Goal: Complete application form: Complete application form

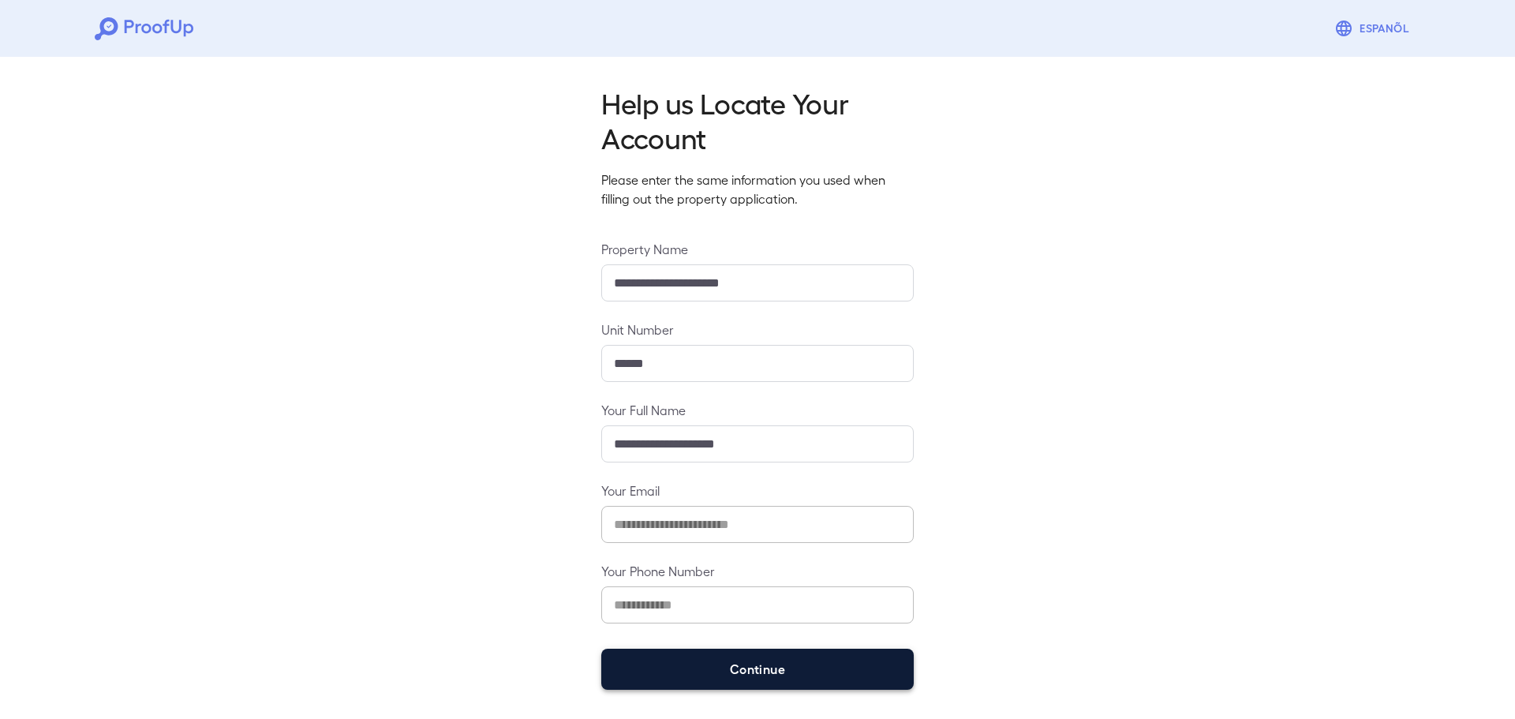
click at [708, 662] on button "Continue" at bounding box center [757, 669] width 312 height 41
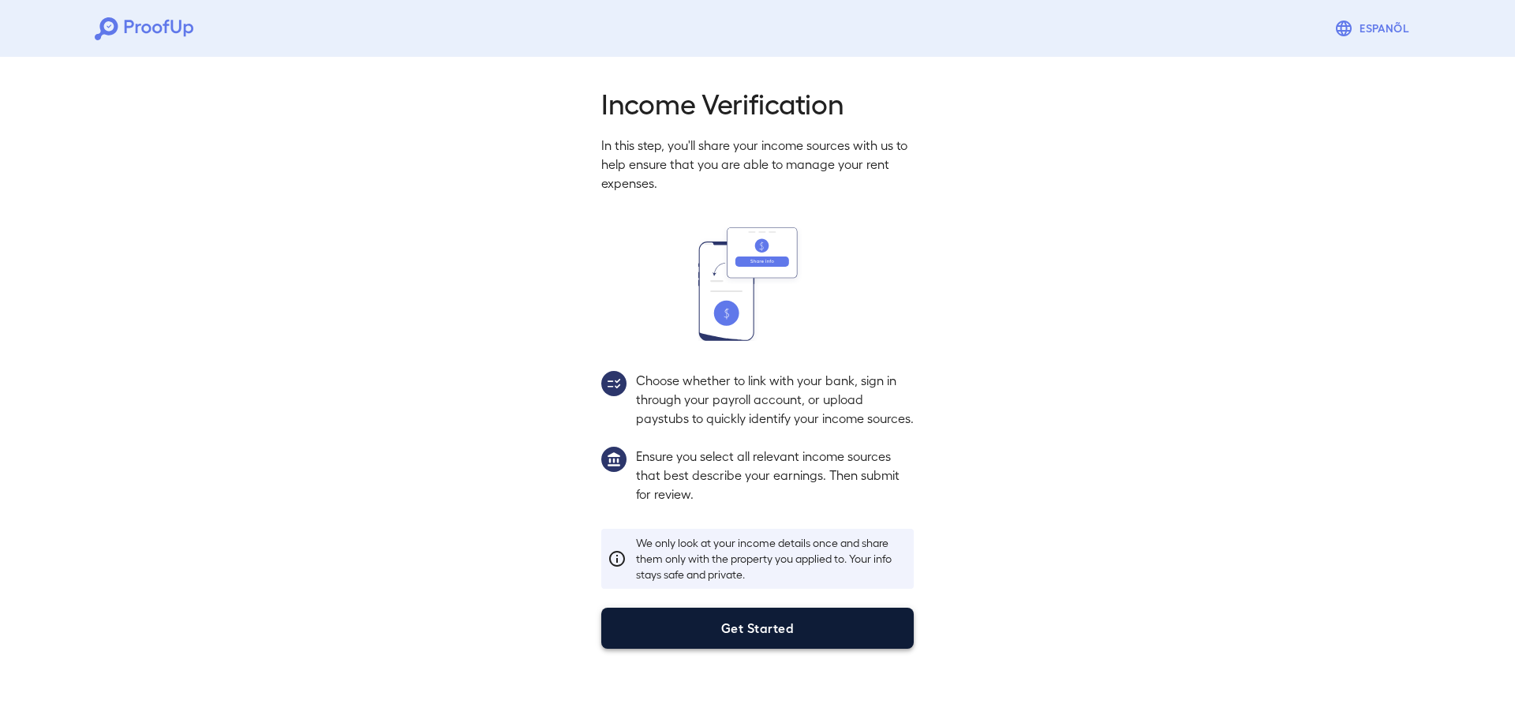
click at [731, 636] on button "Get Started" at bounding box center [757, 628] width 312 height 41
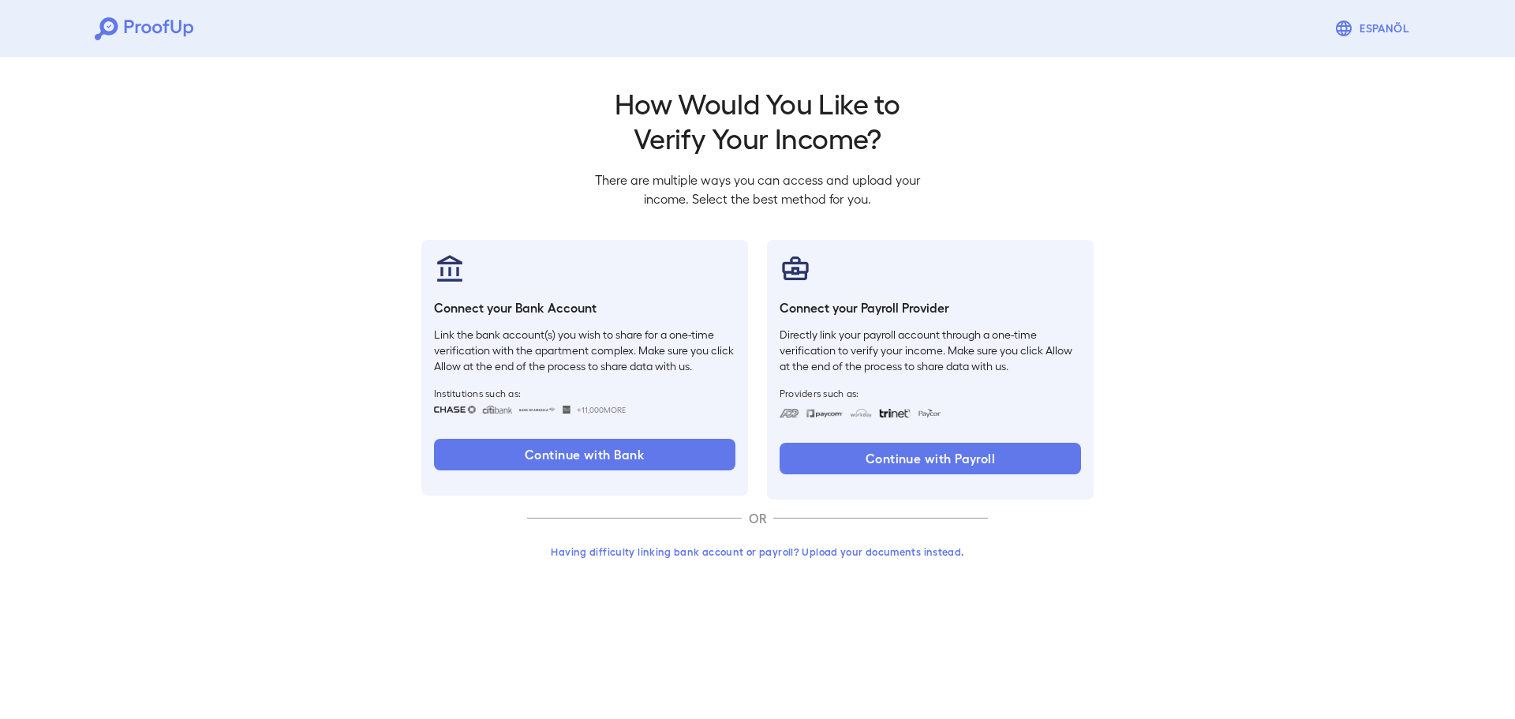
click at [854, 546] on button "Having difficulty linking bank account or payroll? Upload your documents instea…" at bounding box center [757, 551] width 461 height 28
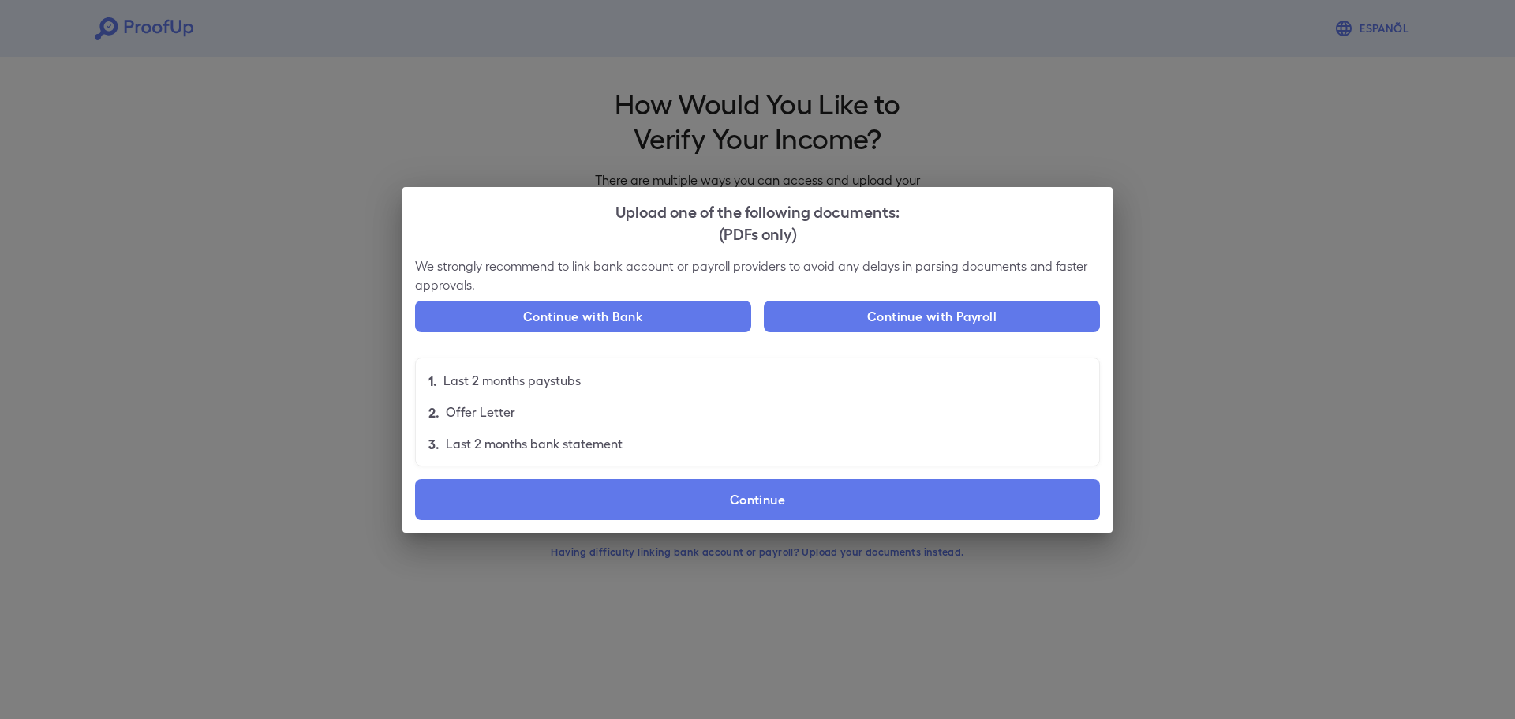
click at [776, 501] on label "Continue" at bounding box center [757, 499] width 685 height 41
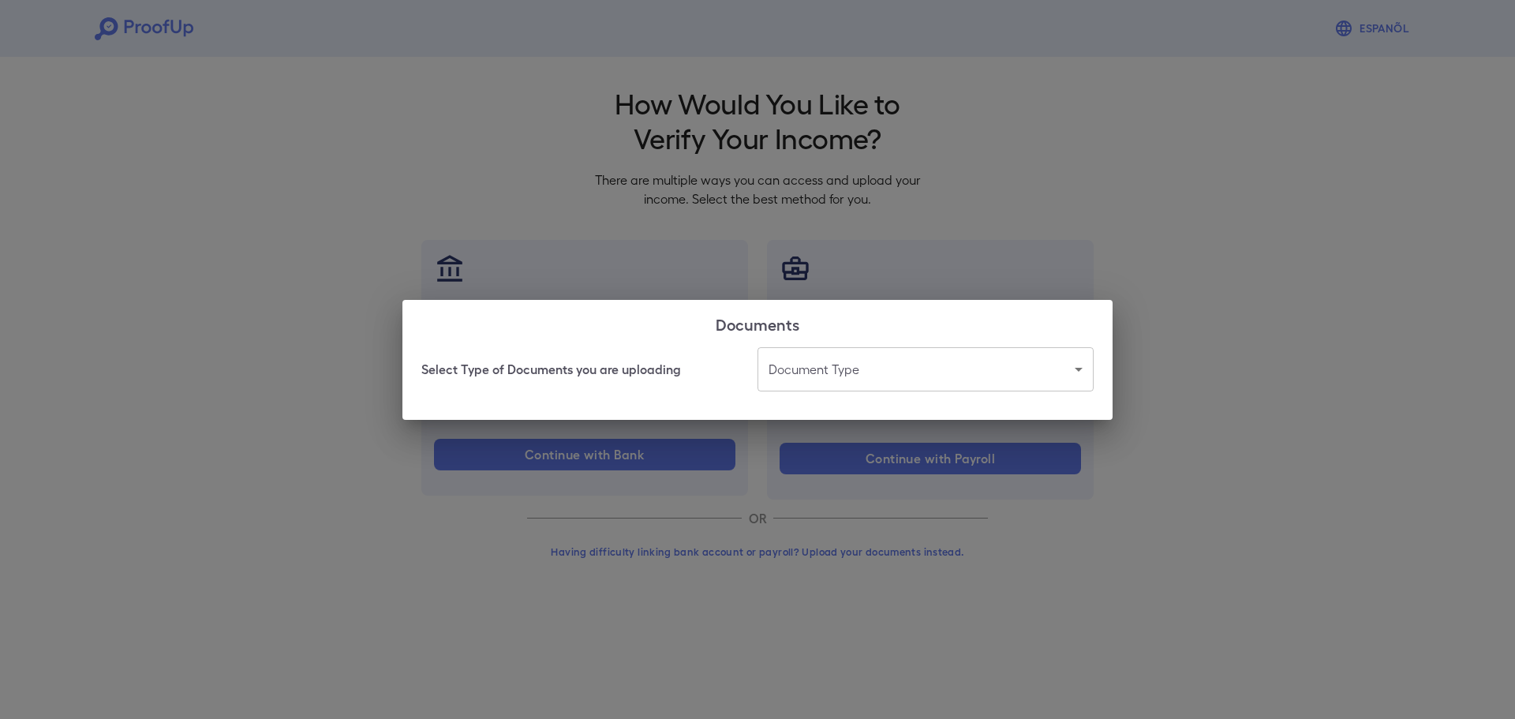
click at [946, 373] on body "Espanõl Go back How Would You Like to Verify Your Income? There are multiple wa…" at bounding box center [757, 301] width 1515 height 603
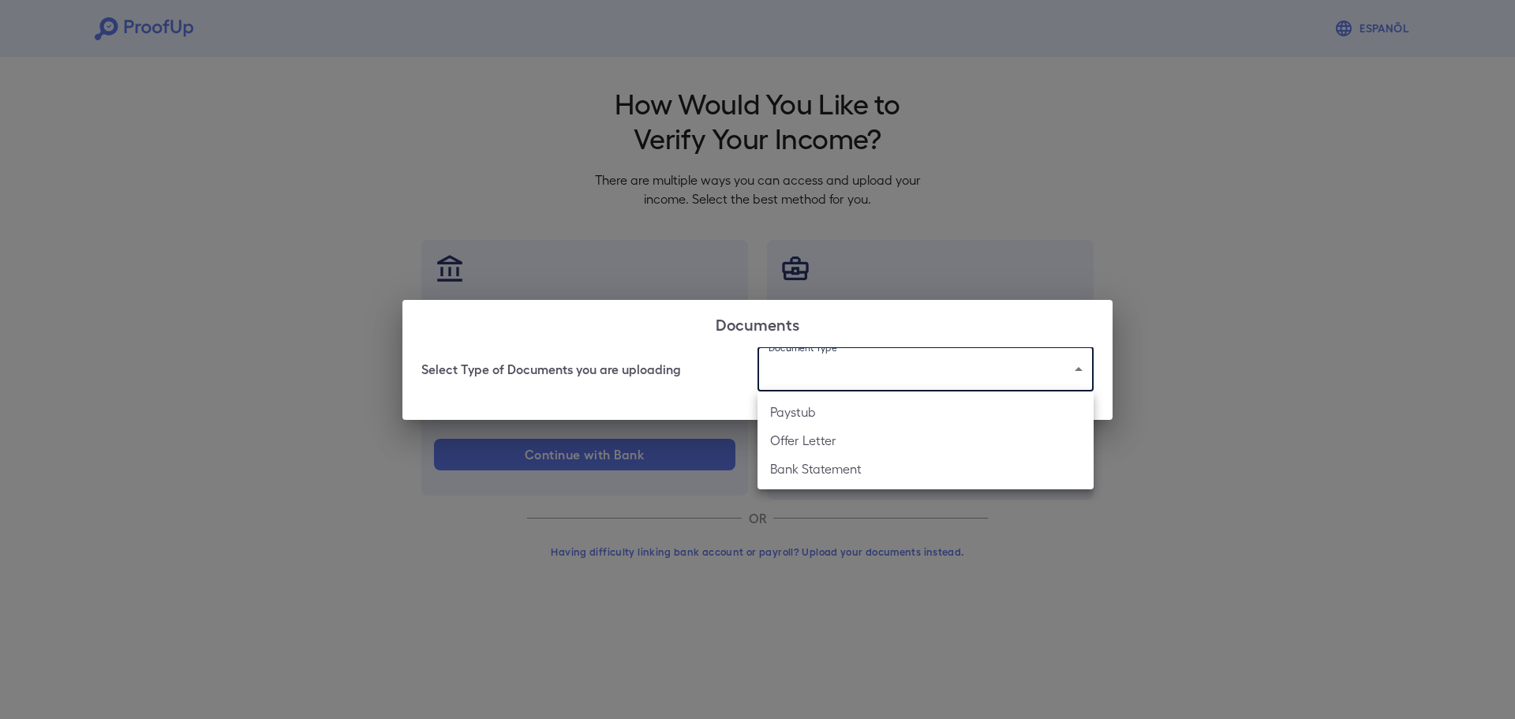
click at [946, 373] on div at bounding box center [757, 359] width 1515 height 719
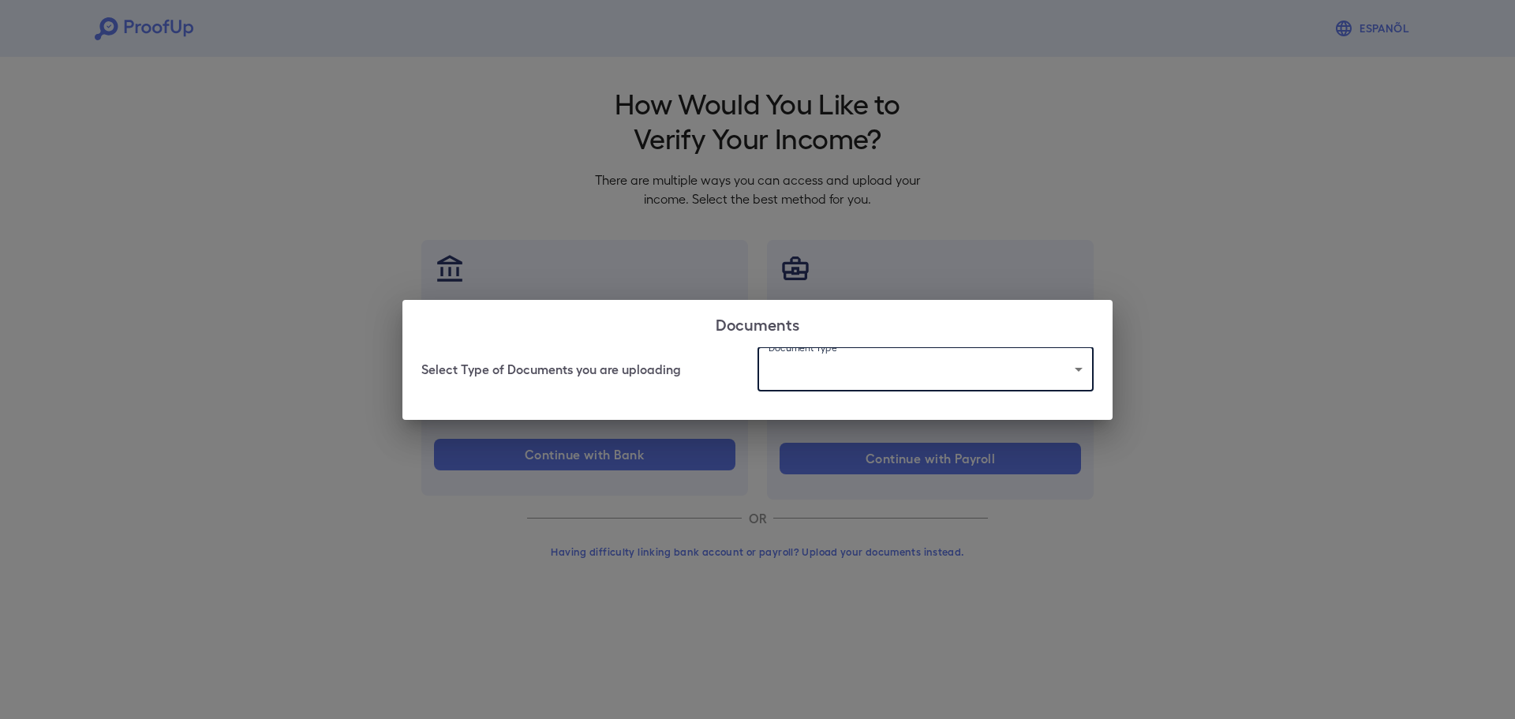
click at [1168, 348] on div "Documents Select Type of Documents you are uploading Document Type ​ ​" at bounding box center [757, 359] width 1515 height 719
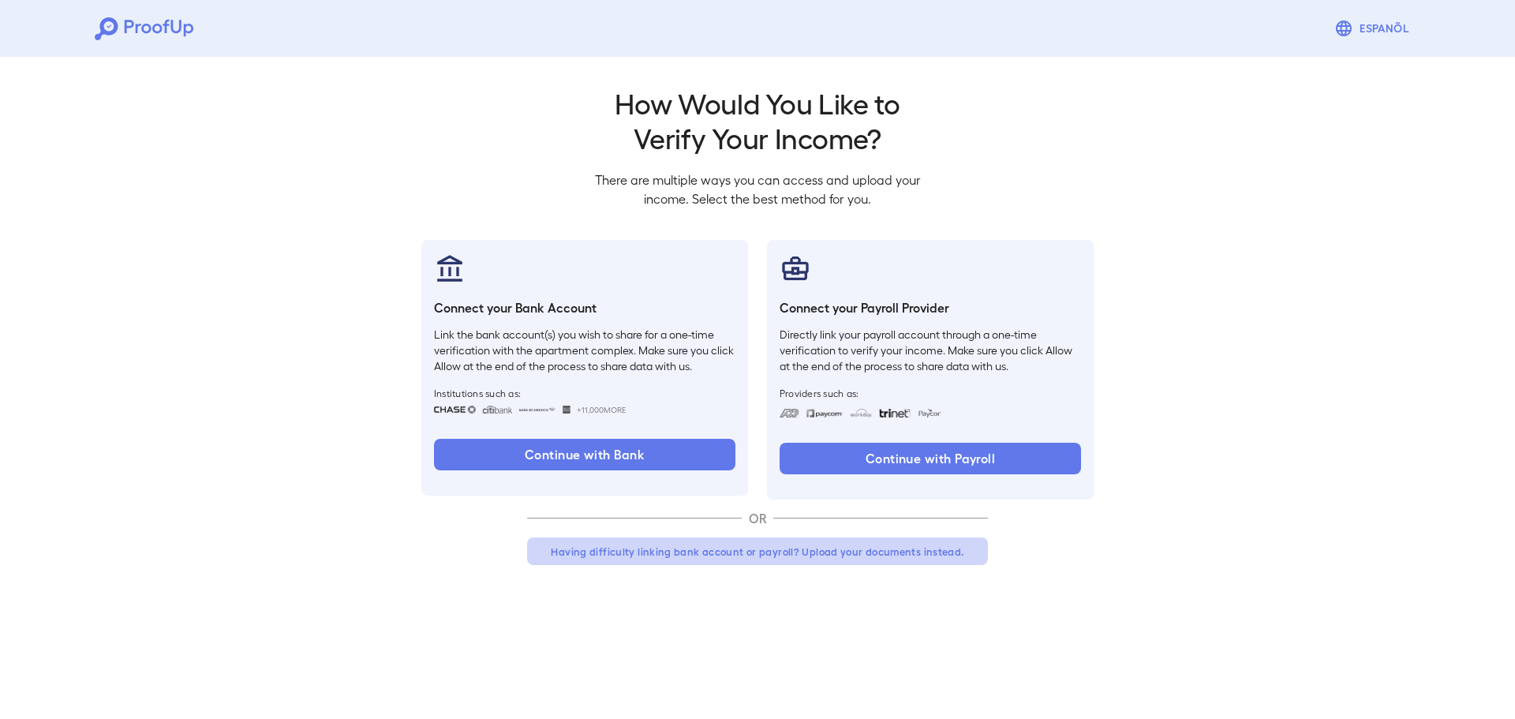
click at [803, 553] on button "Having difficulty linking bank account or payroll? Upload your documents instea…" at bounding box center [757, 551] width 461 height 28
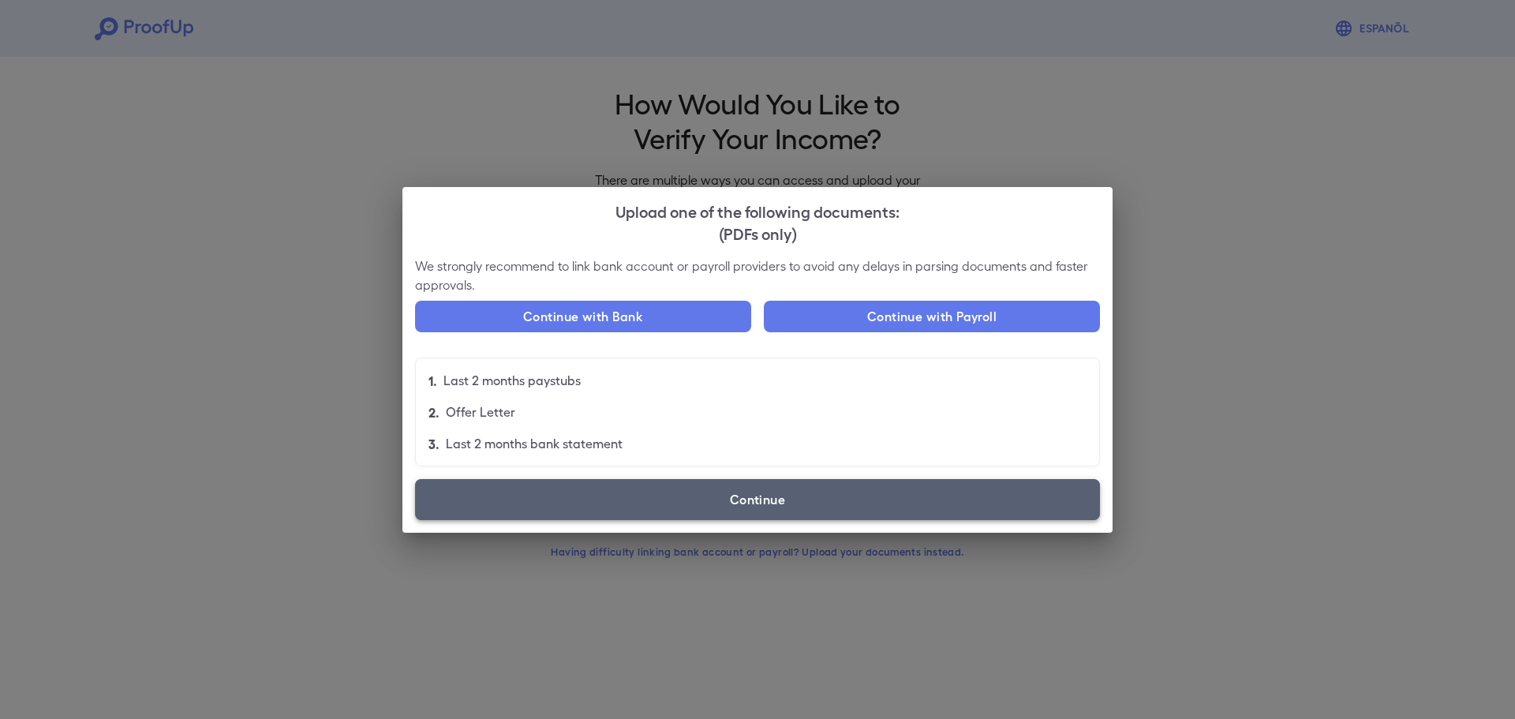
click at [862, 480] on label "Continue" at bounding box center [757, 499] width 685 height 41
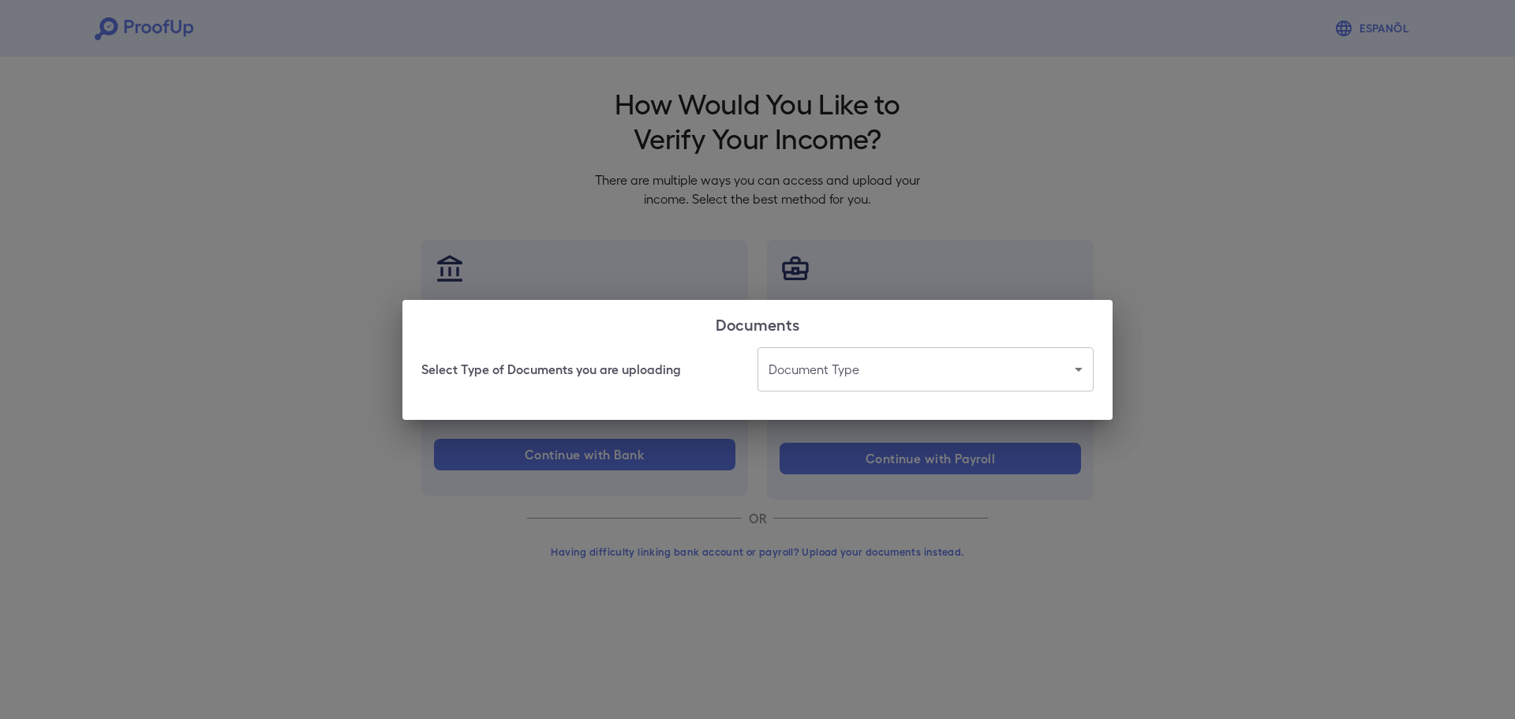
click at [922, 382] on body "Espanõl Go back How Would You Like to Verify Your Income? There are multiple wa…" at bounding box center [757, 301] width 1515 height 603
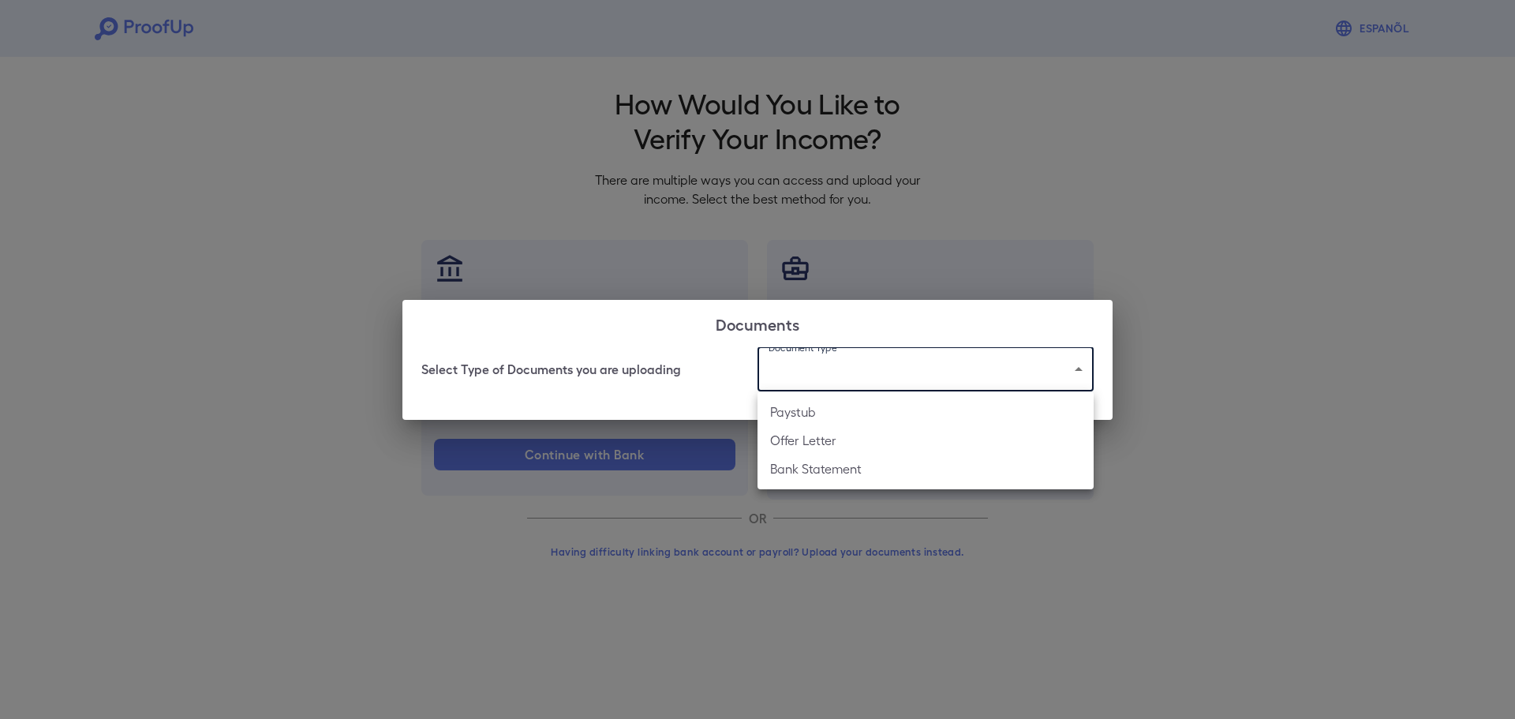
click at [882, 418] on li "Paystub" at bounding box center [925, 412] width 336 height 28
type input "*******"
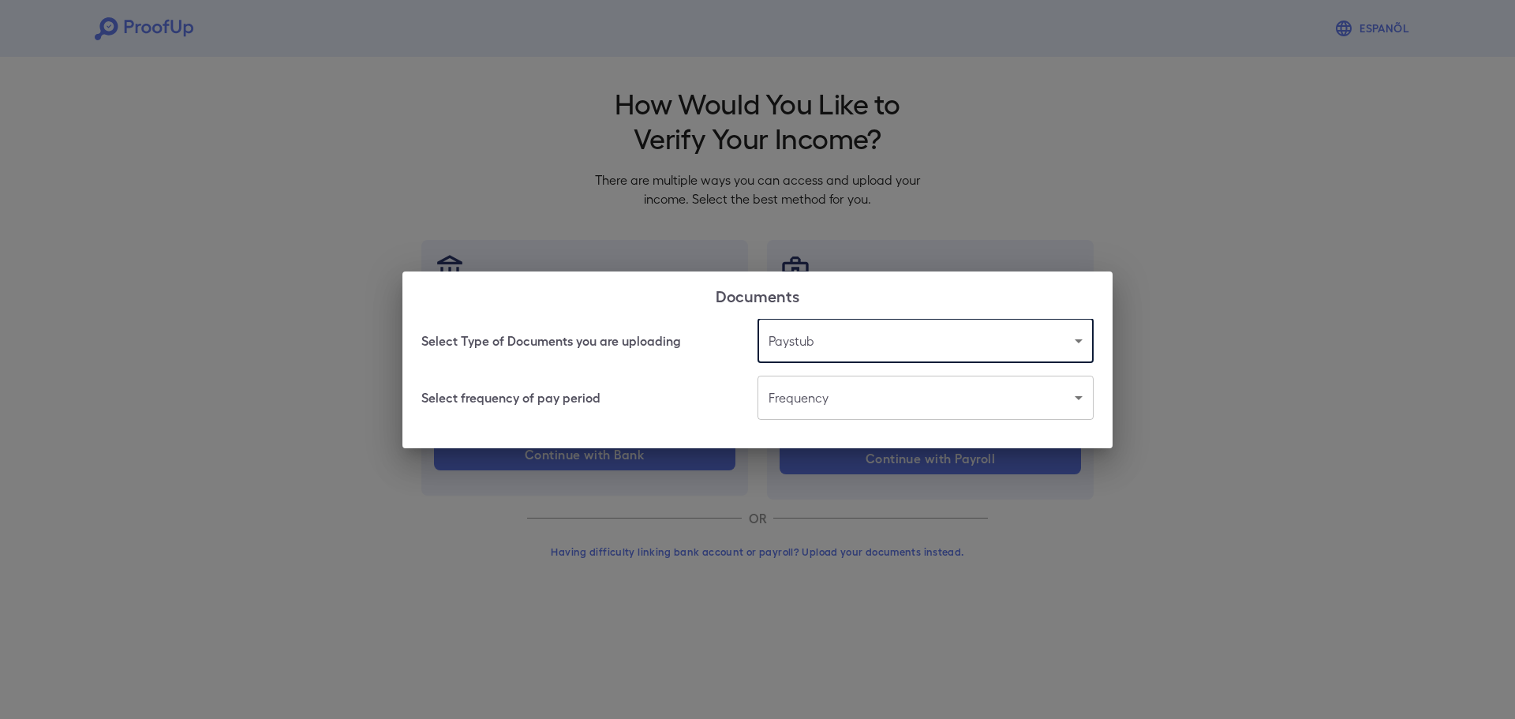
click at [889, 405] on body "Espanõl Go back How Would You Like to Verify Your Income? There are multiple wa…" at bounding box center [757, 301] width 1515 height 603
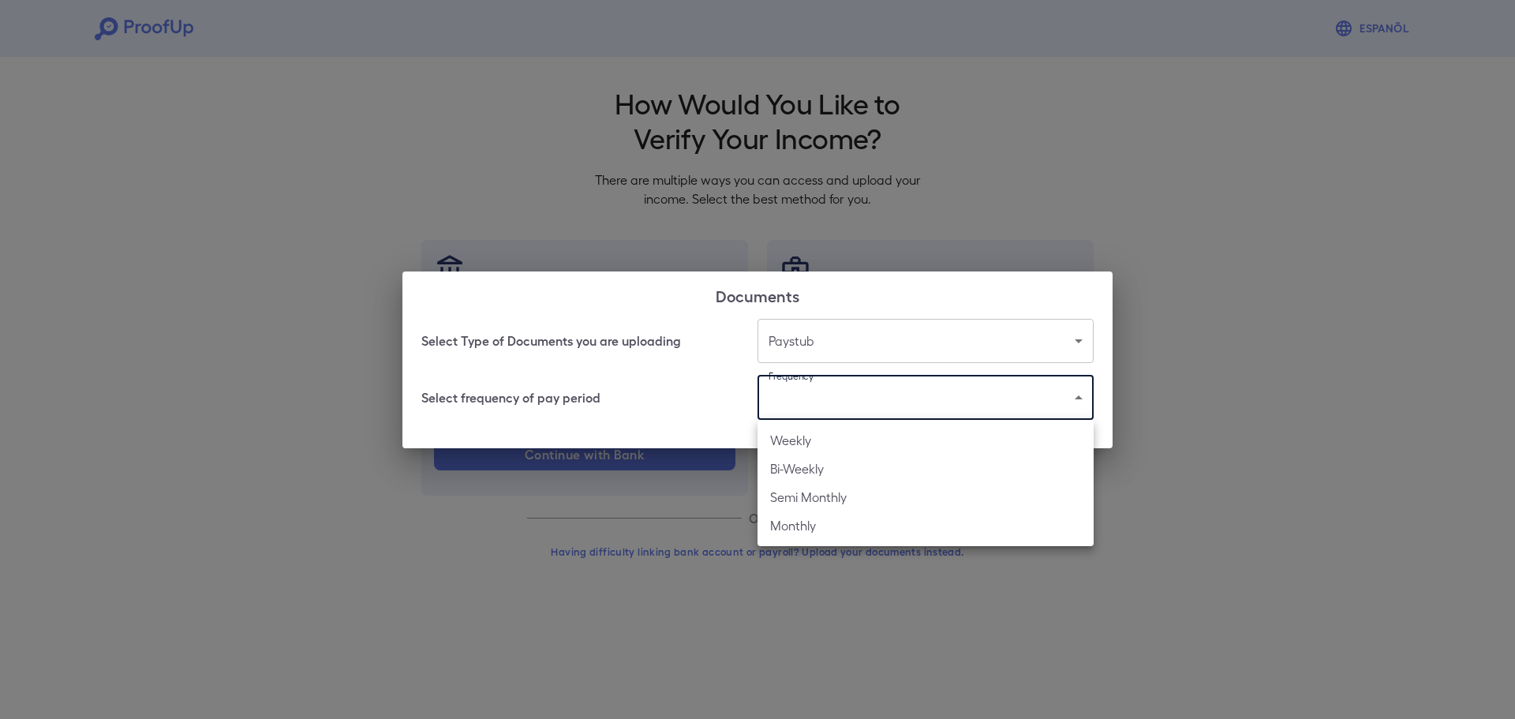
click at [833, 473] on li "Bi-Weekly" at bounding box center [925, 468] width 336 height 28
type input "*********"
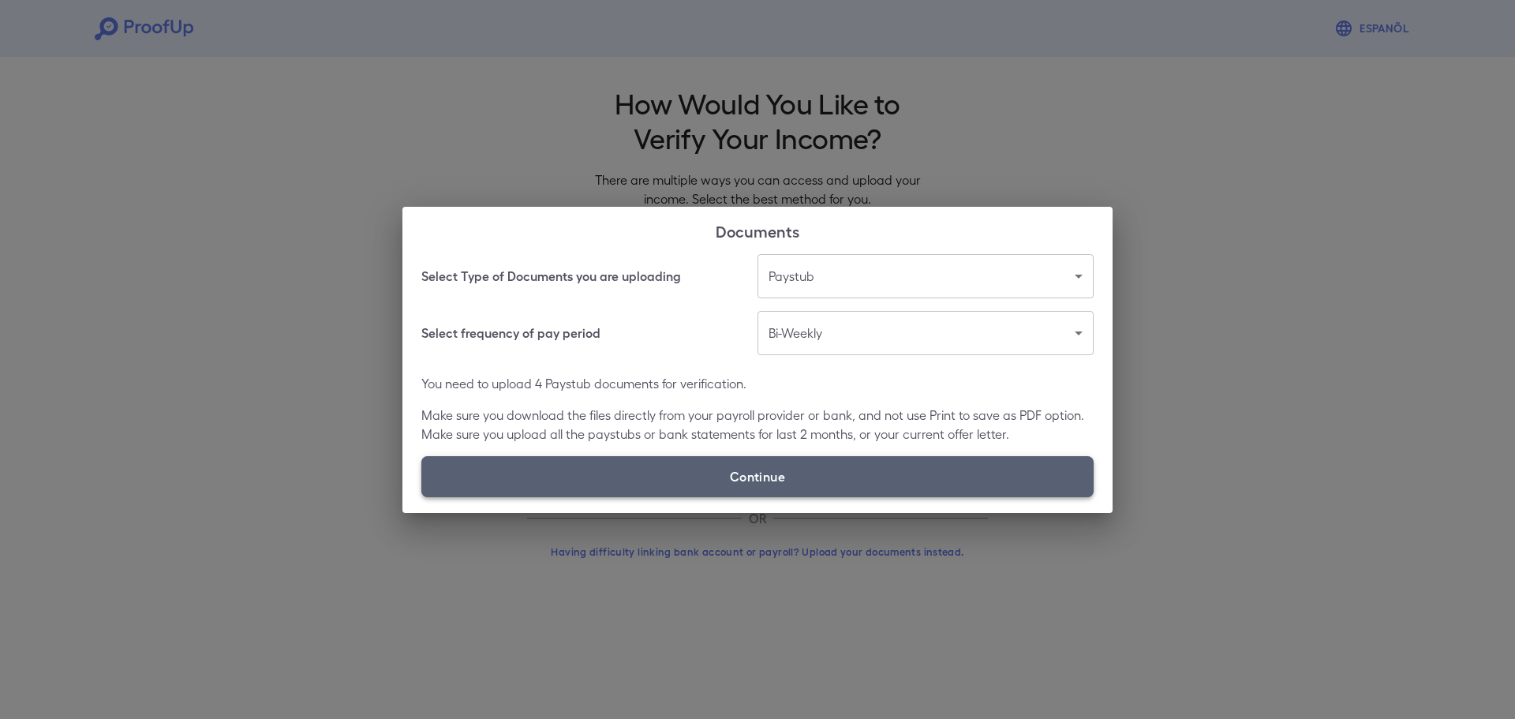
click at [874, 467] on label "Continue" at bounding box center [757, 476] width 672 height 41
click at [422, 496] on input "Continue" at bounding box center [421, 496] width 1 height 1
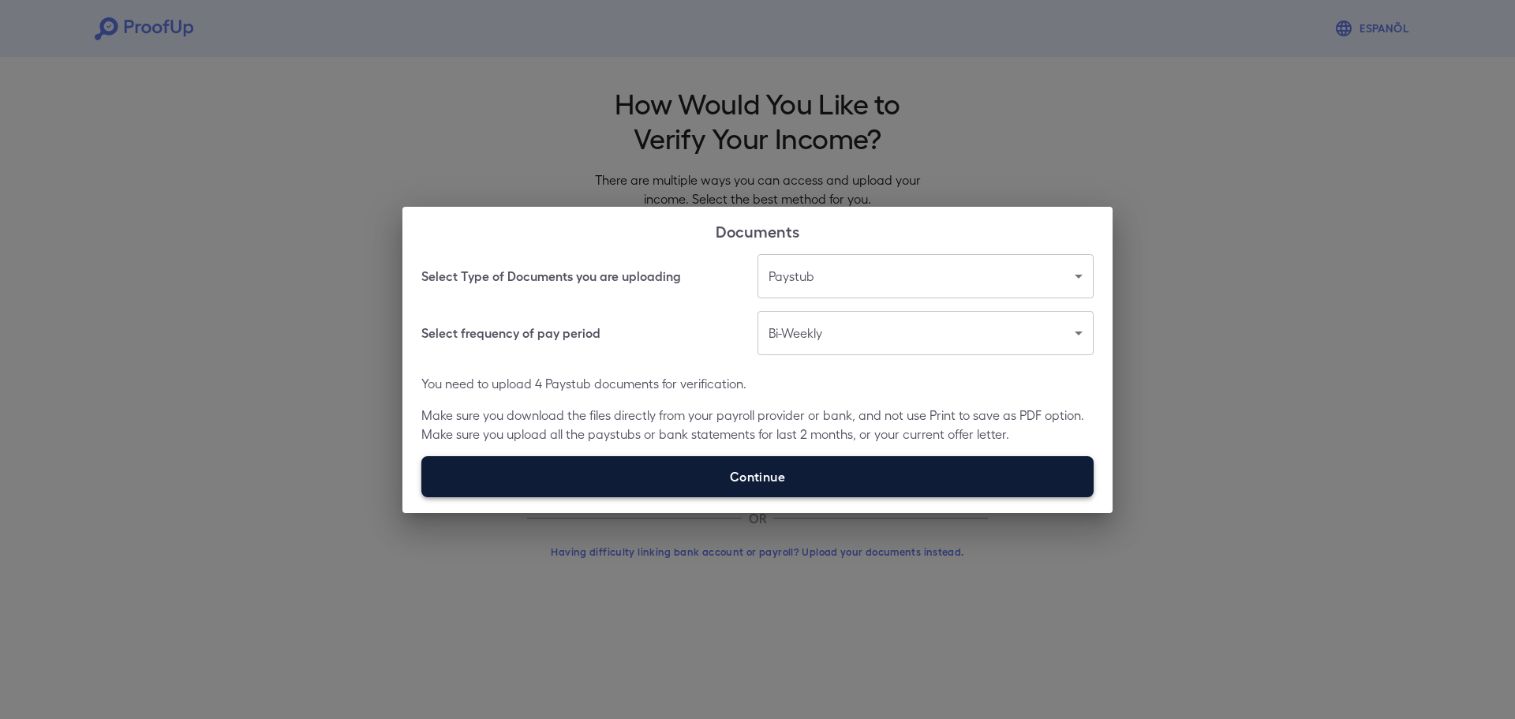
type input "**********"
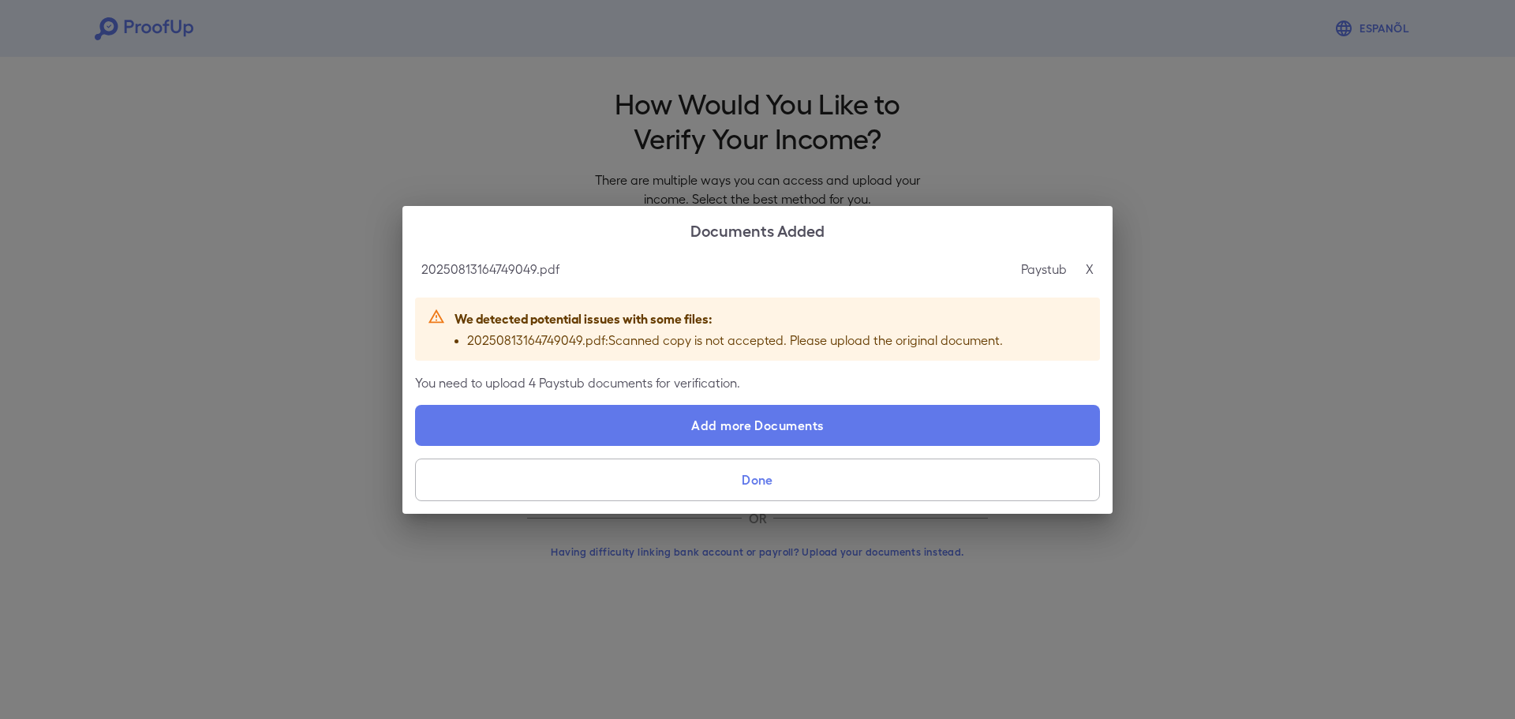
click at [1090, 263] on p "X" at bounding box center [1090, 269] width 8 height 19
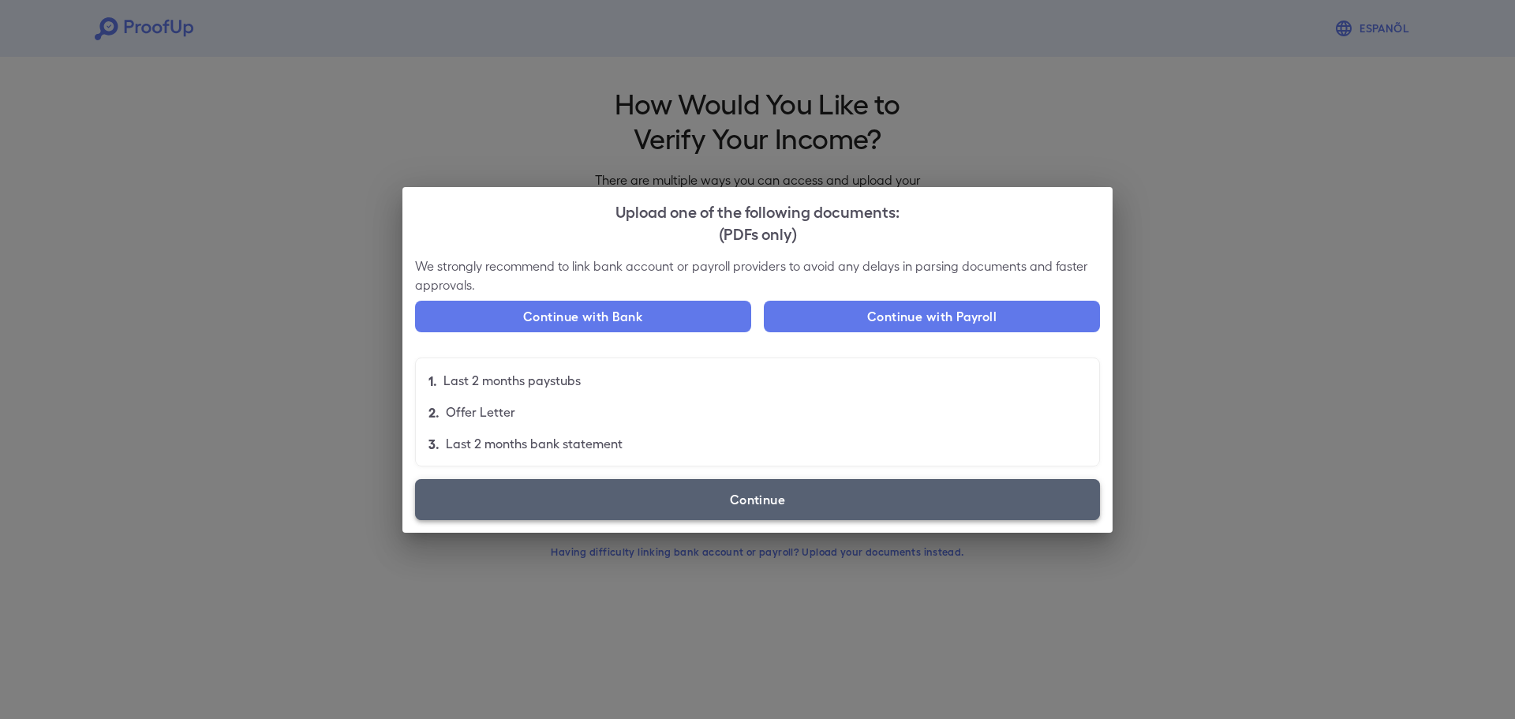
click at [817, 487] on label "Continue" at bounding box center [757, 499] width 685 height 41
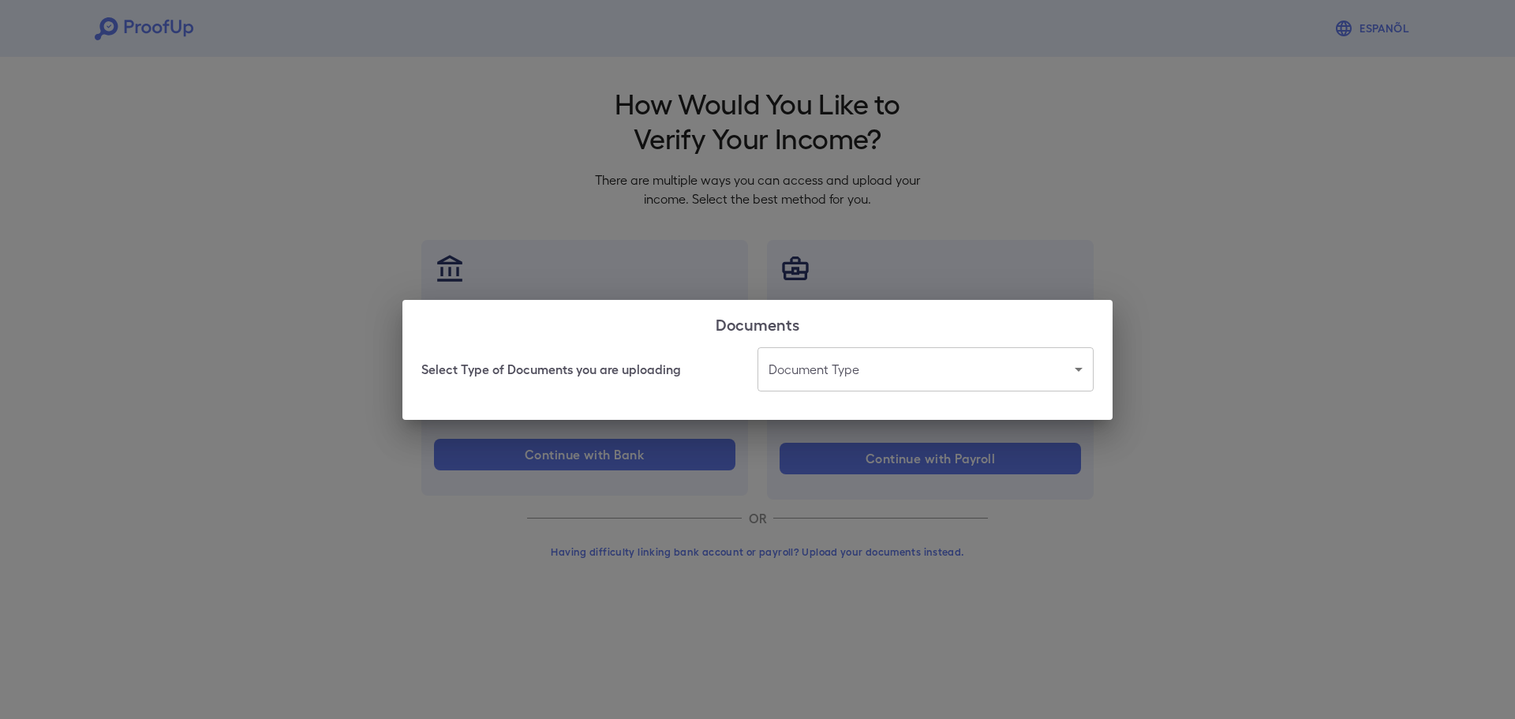
click at [948, 363] on body "Espanõl Go back How Would You Like to Verify Your Income? There are multiple wa…" at bounding box center [757, 301] width 1515 height 603
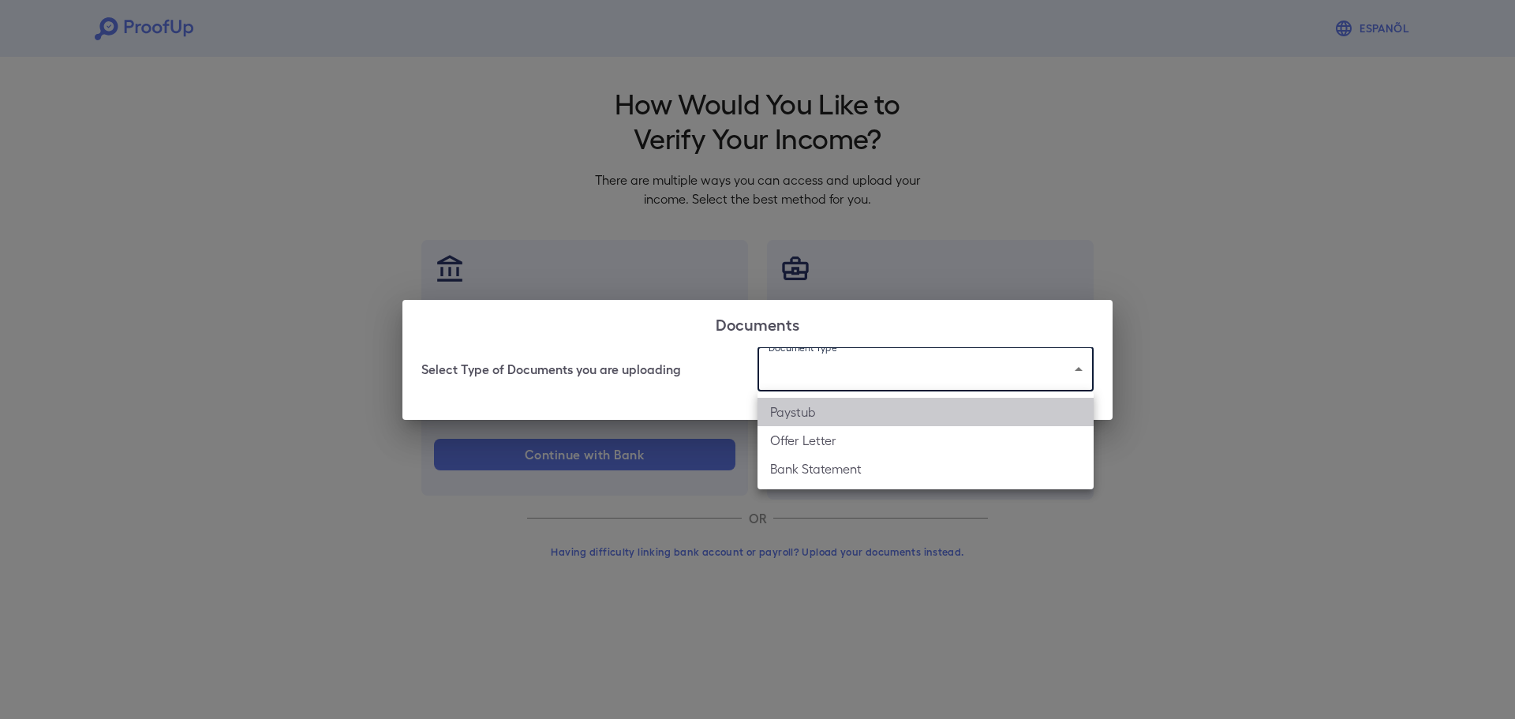
click at [823, 417] on li "Paystub" at bounding box center [925, 412] width 336 height 28
type input "*******"
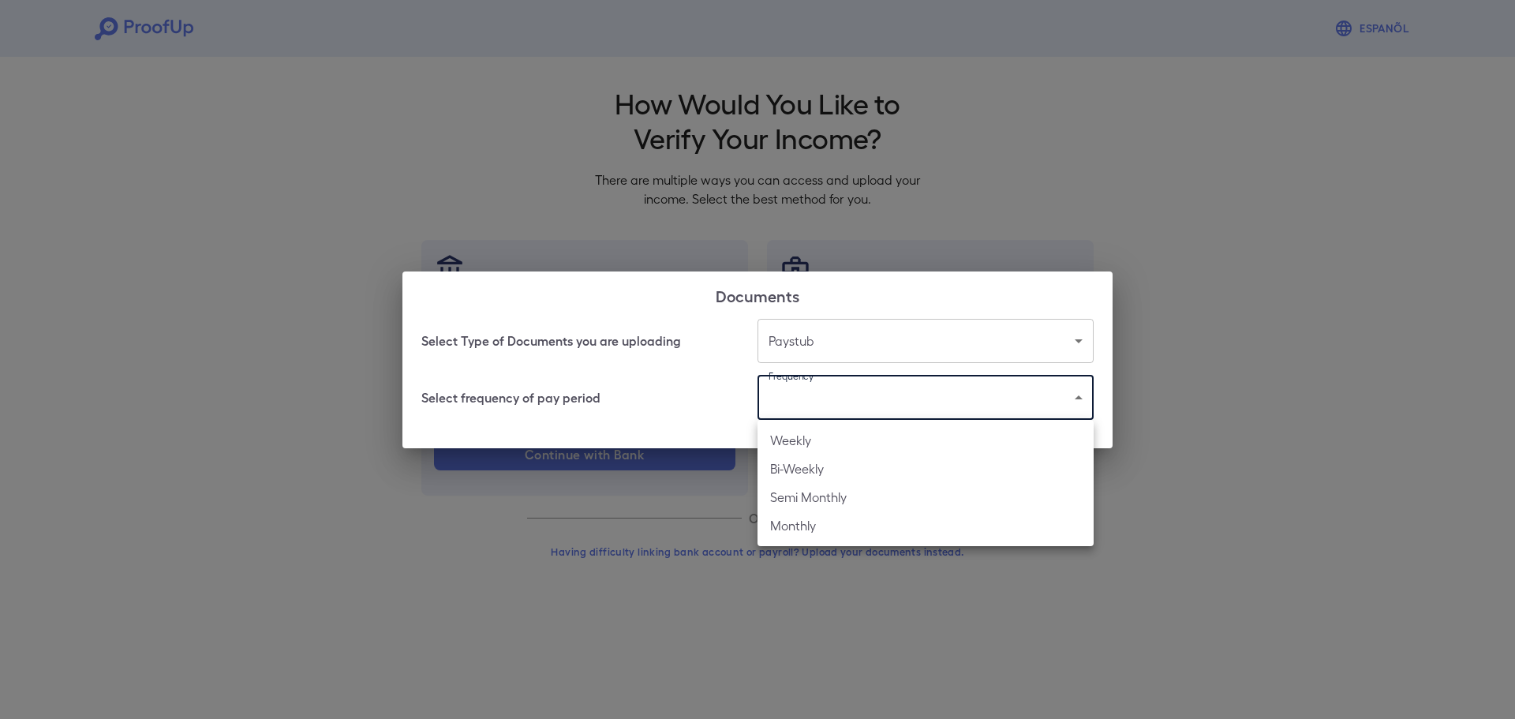
click at [798, 401] on body "Espanõl Go back How Would You Like to Verify Your Income? There are multiple wa…" at bounding box center [757, 301] width 1515 height 603
click at [818, 463] on li "Bi-Weekly" at bounding box center [925, 468] width 336 height 28
type input "*********"
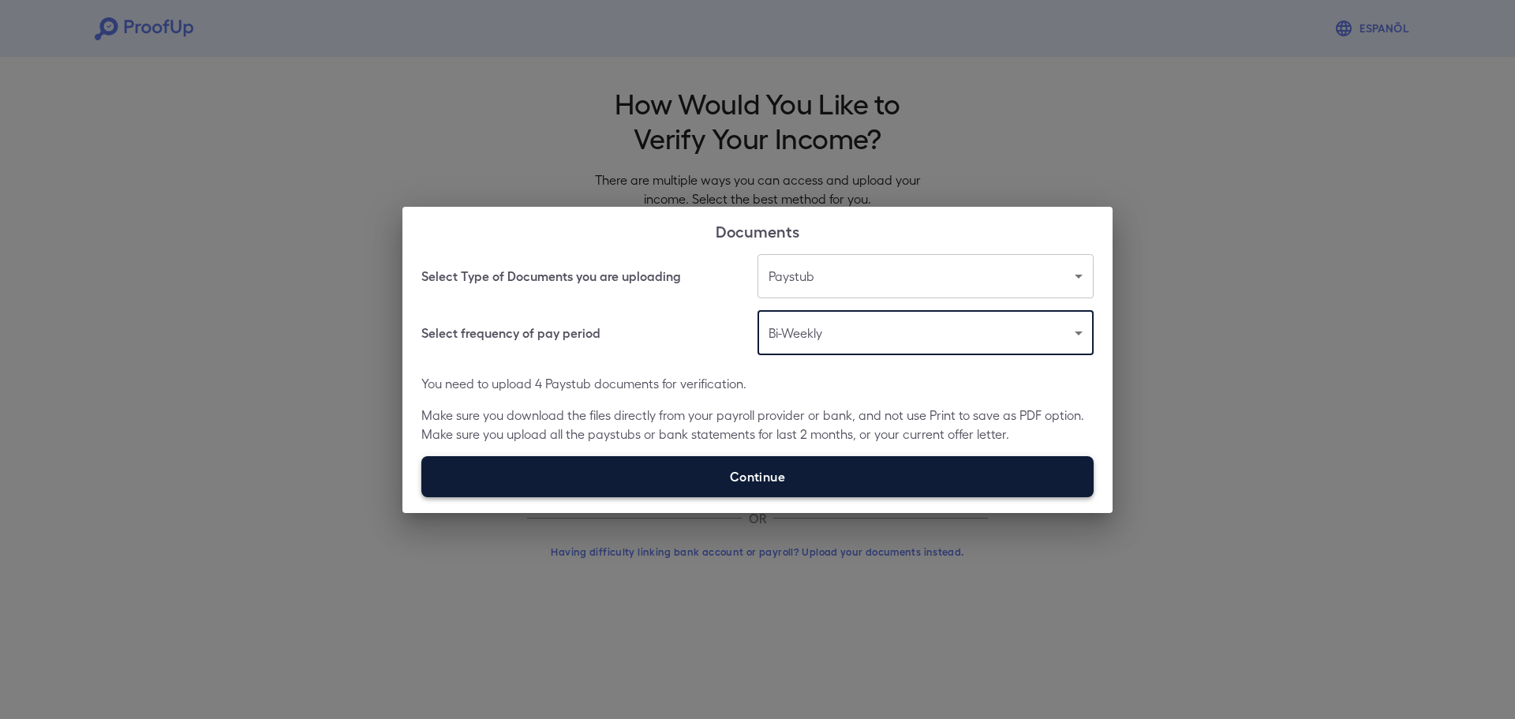
click at [746, 477] on label "Continue" at bounding box center [757, 476] width 672 height 41
click at [422, 496] on input "Continue" at bounding box center [421, 496] width 1 height 1
type input "**********"
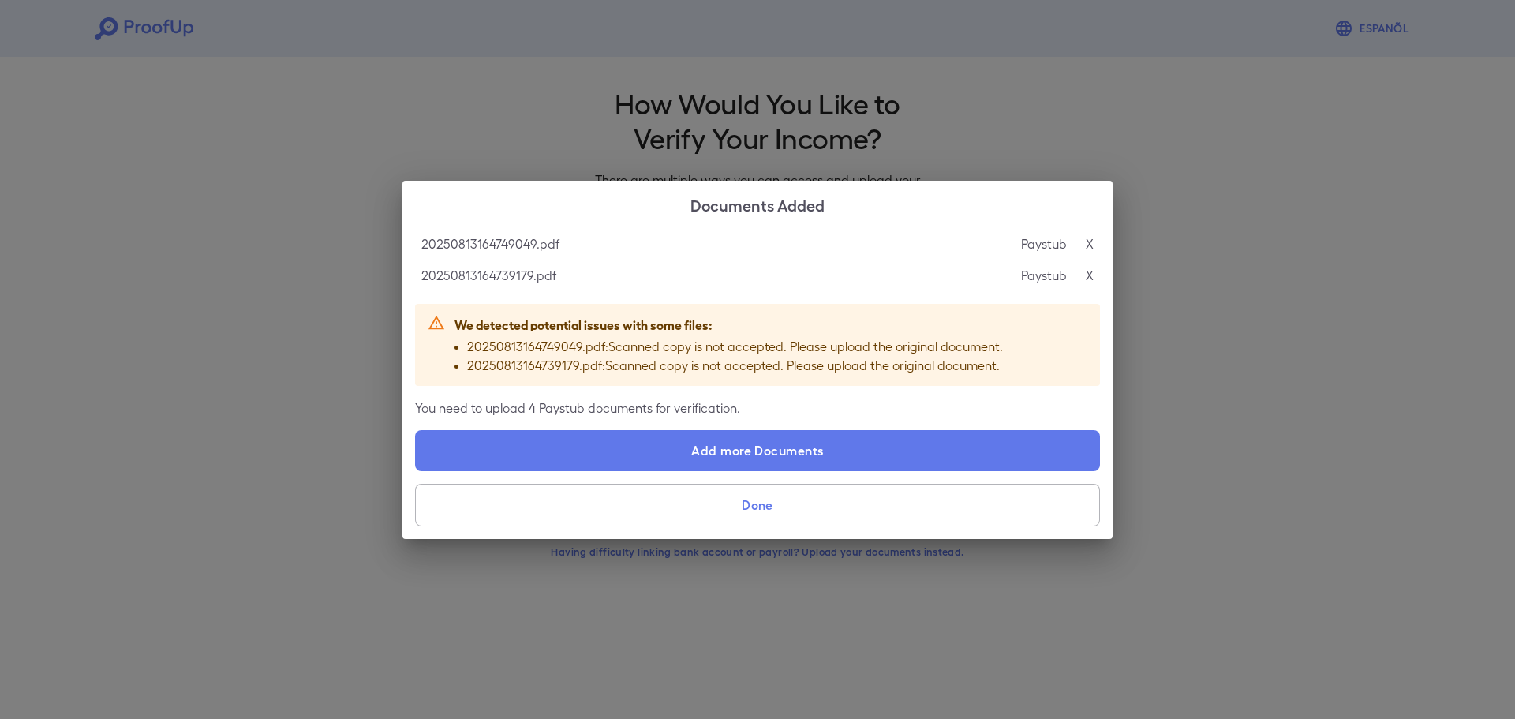
click at [727, 510] on button "Done" at bounding box center [757, 505] width 685 height 43
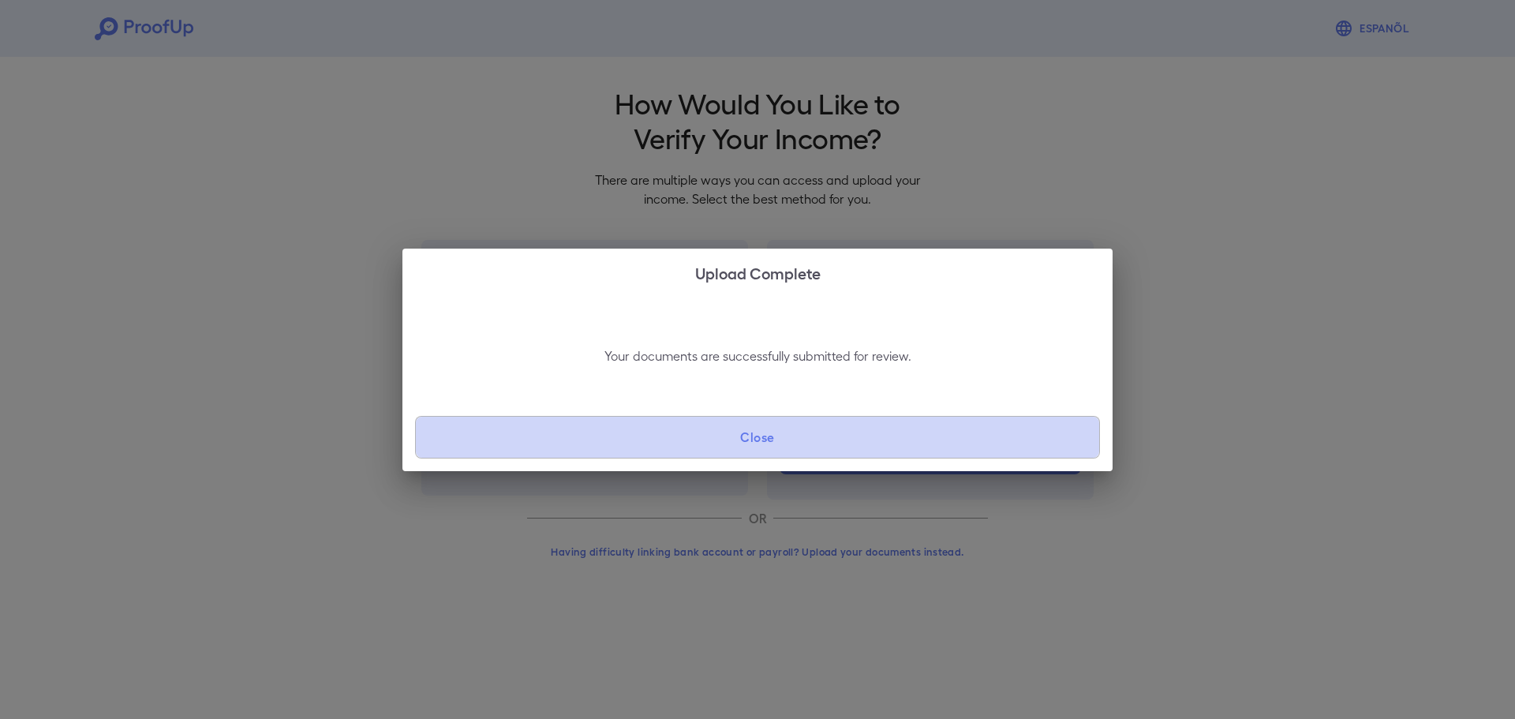
click at [732, 435] on button "Close" at bounding box center [757, 437] width 685 height 43
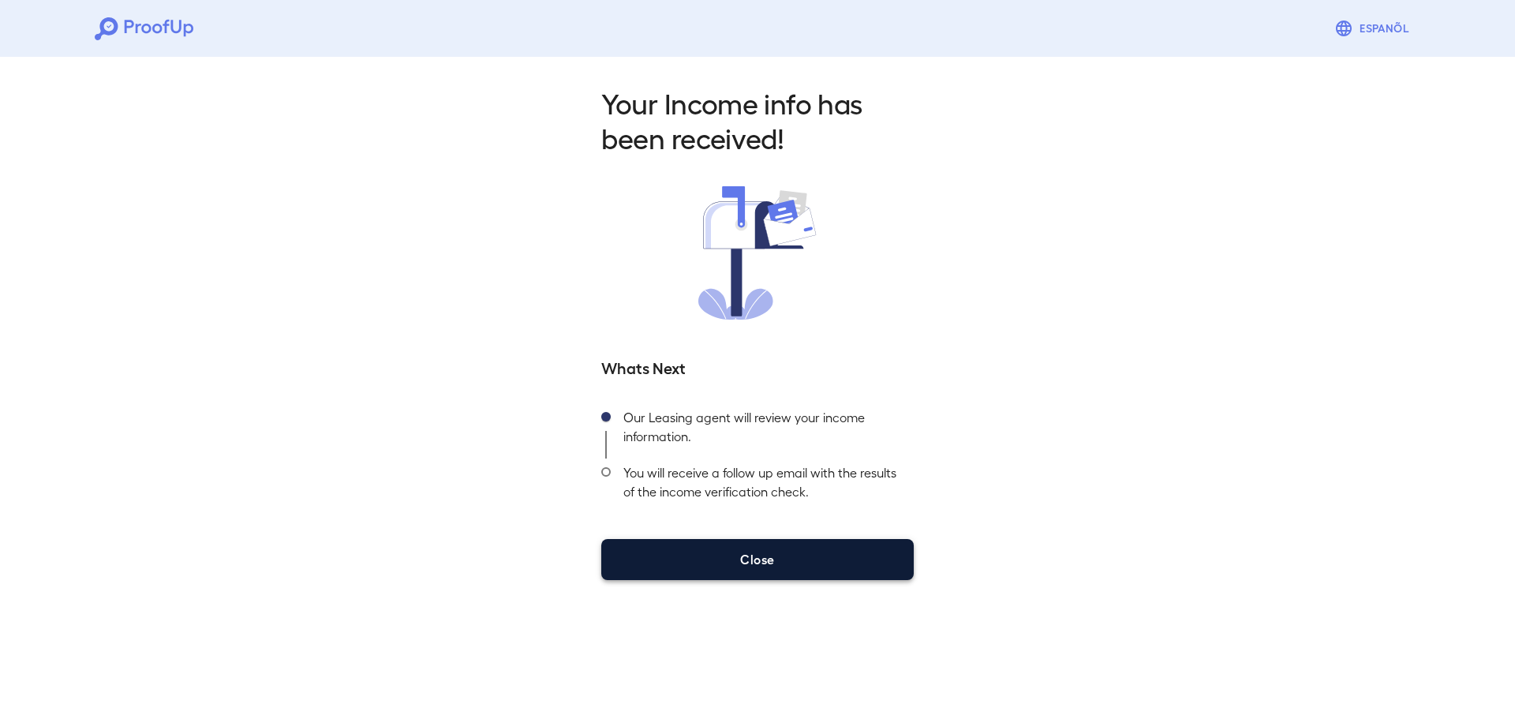
drag, startPoint x: 741, startPoint y: 550, endPoint x: 734, endPoint y: 546, distance: 8.1
click at [739, 550] on button "Close" at bounding box center [757, 559] width 312 height 41
click at [686, 557] on button "Close" at bounding box center [757, 559] width 312 height 41
